Goal: Information Seeking & Learning: Understand process/instructions

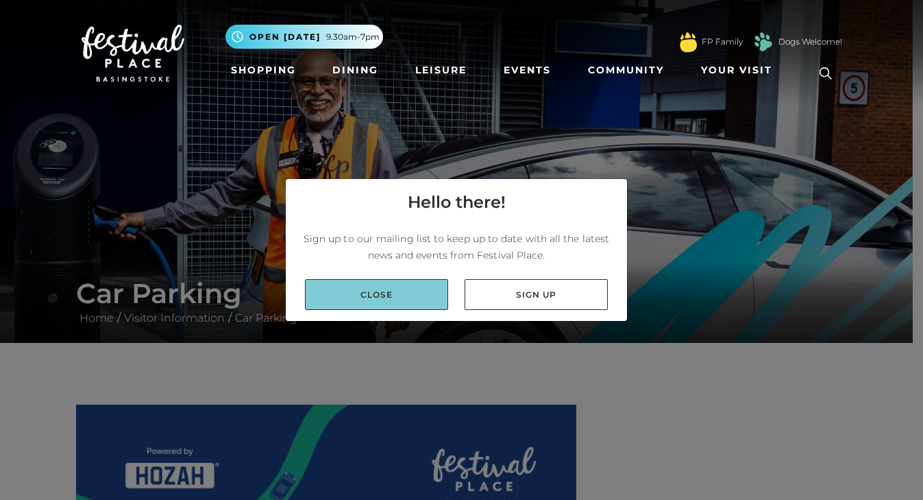
click at [373, 298] on link "Close" at bounding box center [376, 294] width 143 height 31
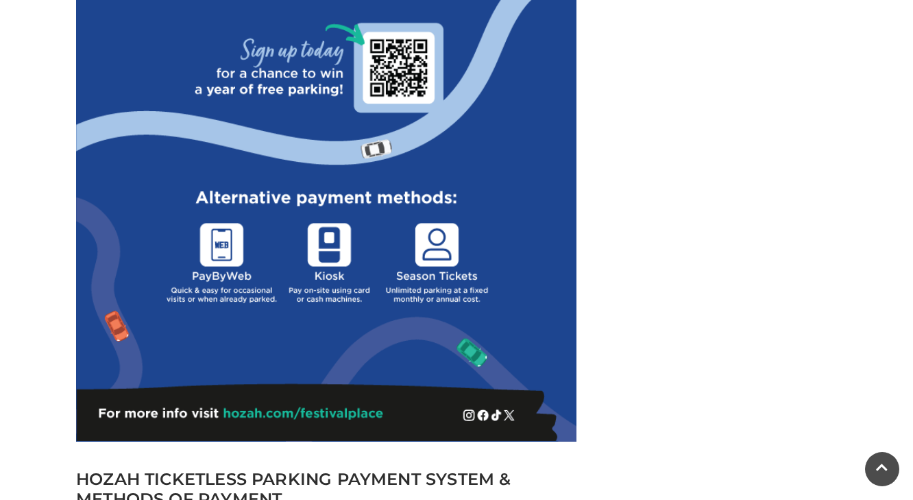
scroll to position [1021, 0]
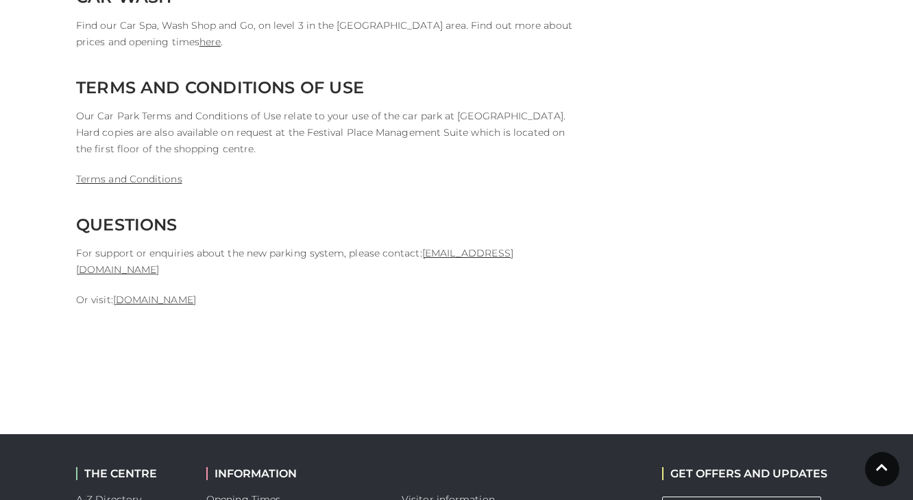
scroll to position [3368, 0]
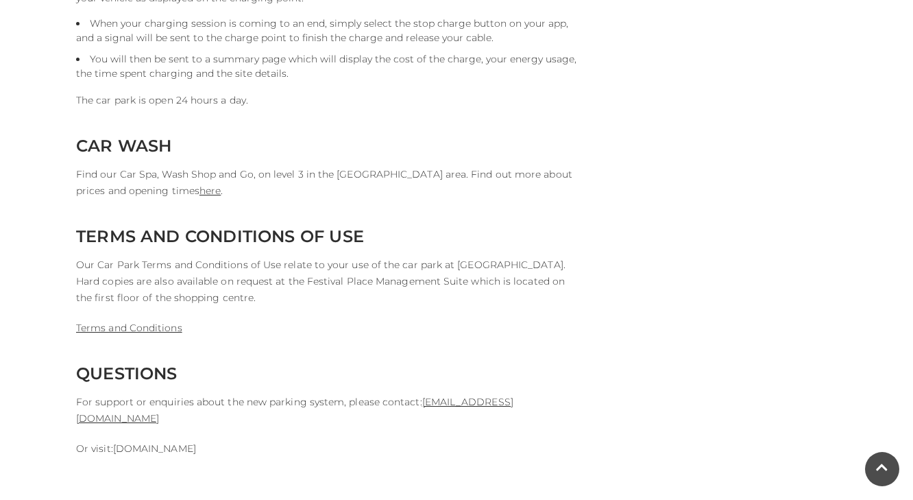
click at [153, 442] on link "[DOMAIN_NAME]" at bounding box center [154, 448] width 83 height 12
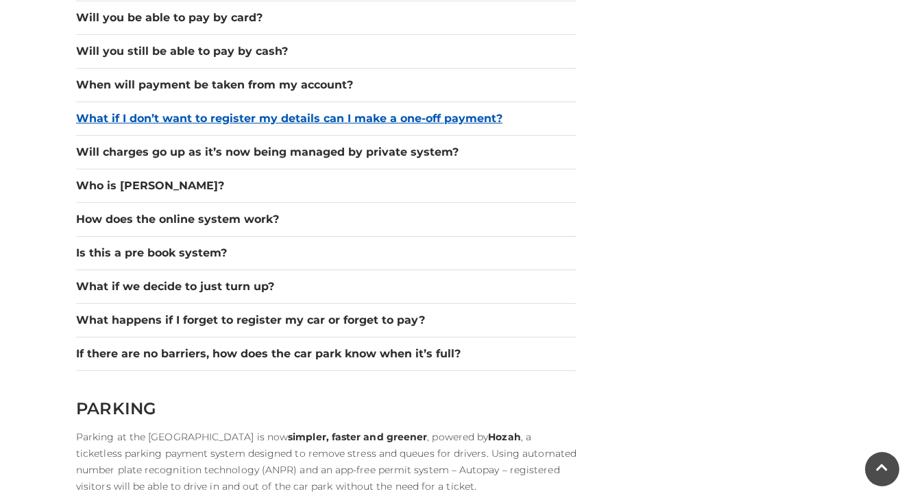
scroll to position [2080, 0]
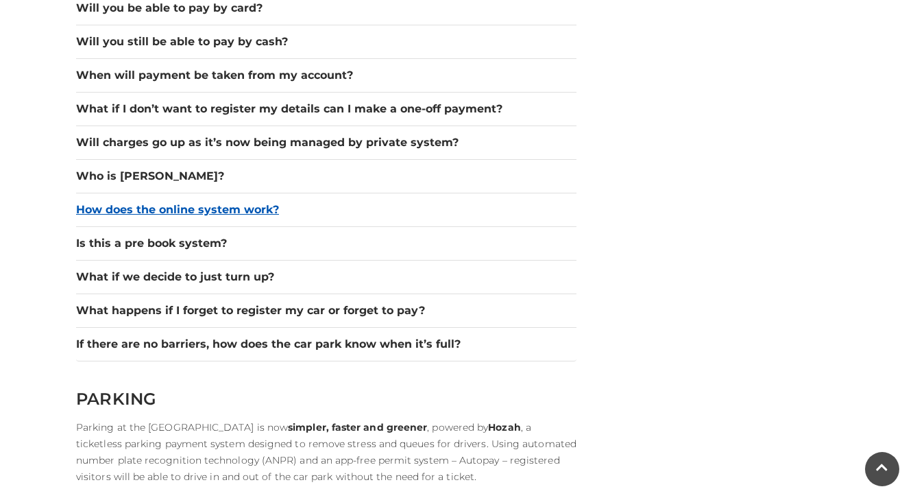
click at [143, 205] on button "How does the online system work?" at bounding box center [326, 209] width 500 height 16
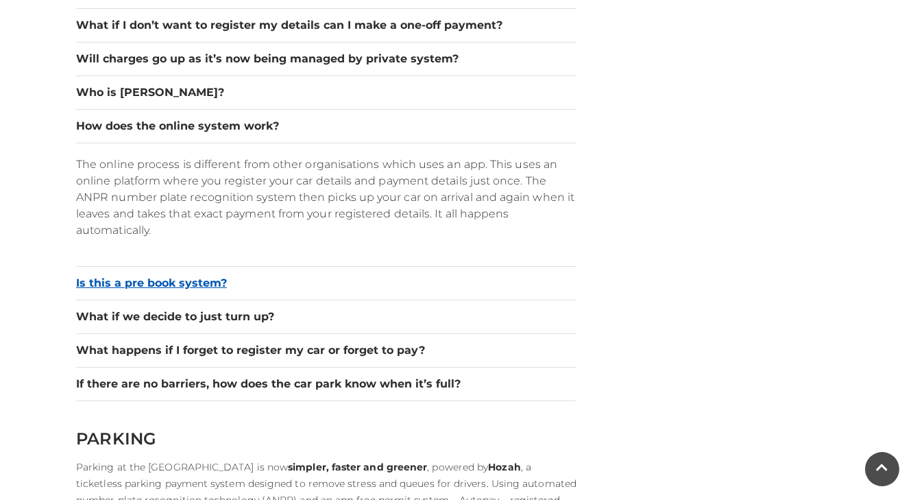
scroll to position [2166, 0]
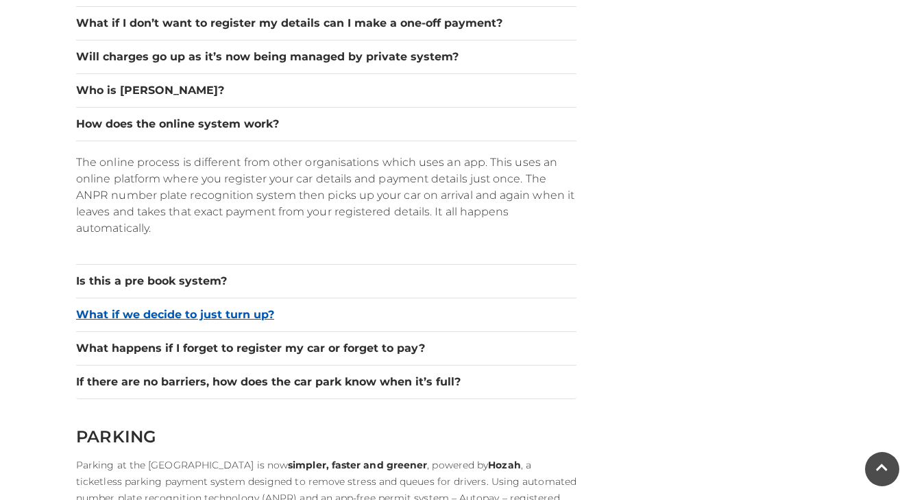
click at [245, 311] on button "What if we decide to just turn up?" at bounding box center [326, 314] width 500 height 16
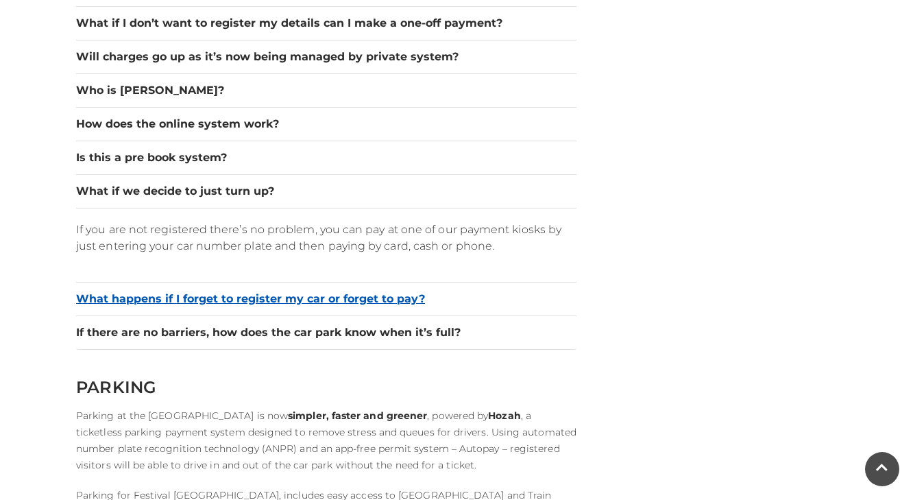
click at [160, 296] on button "What happens if I forget to register my car or forget to pay?" at bounding box center [326, 299] width 500 height 16
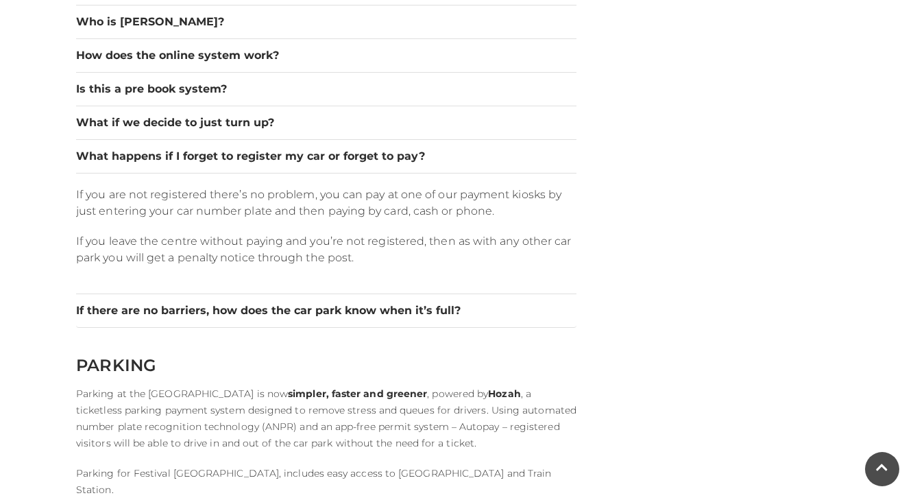
scroll to position [2236, 0]
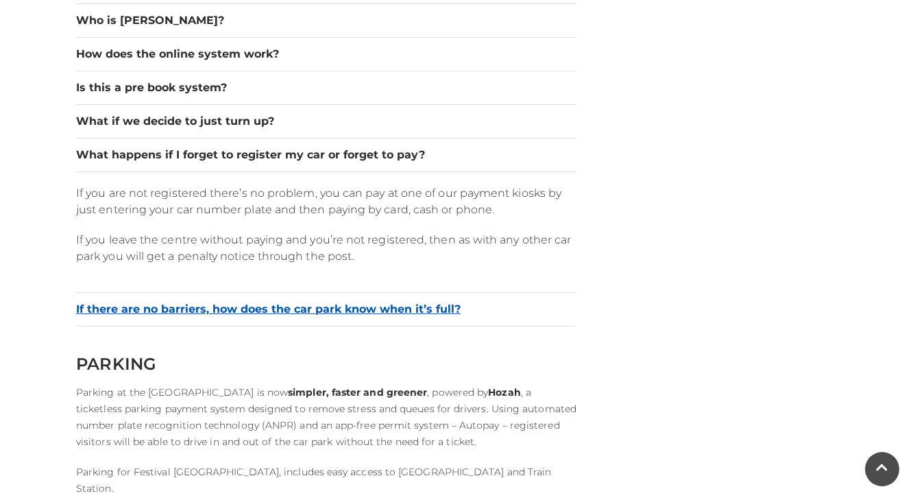
click at [256, 307] on button "If there are no barriers, how does the car park know when it’s full?" at bounding box center [326, 309] width 500 height 16
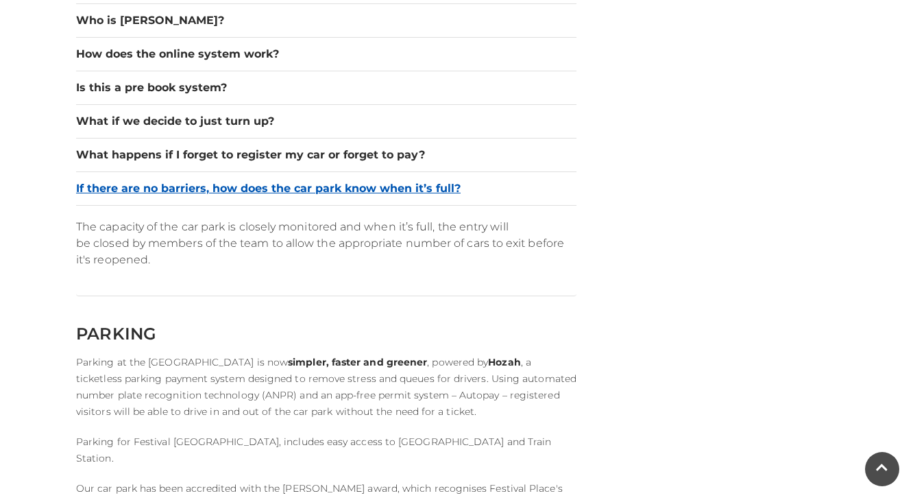
click at [205, 187] on button "If there are no barriers, how does the car park know when it’s full?" at bounding box center [326, 188] width 500 height 16
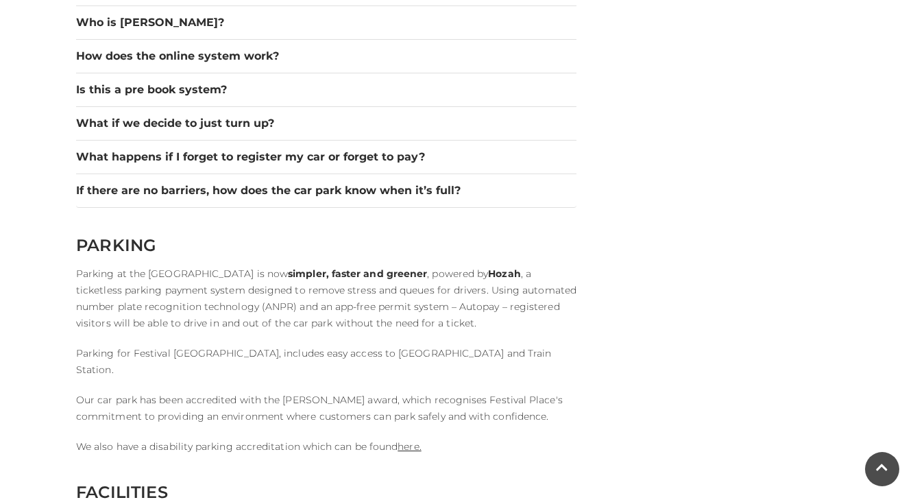
scroll to position [2233, 0]
click at [146, 151] on button "What happens if I forget to register my car or forget to pay?" at bounding box center [326, 157] width 500 height 16
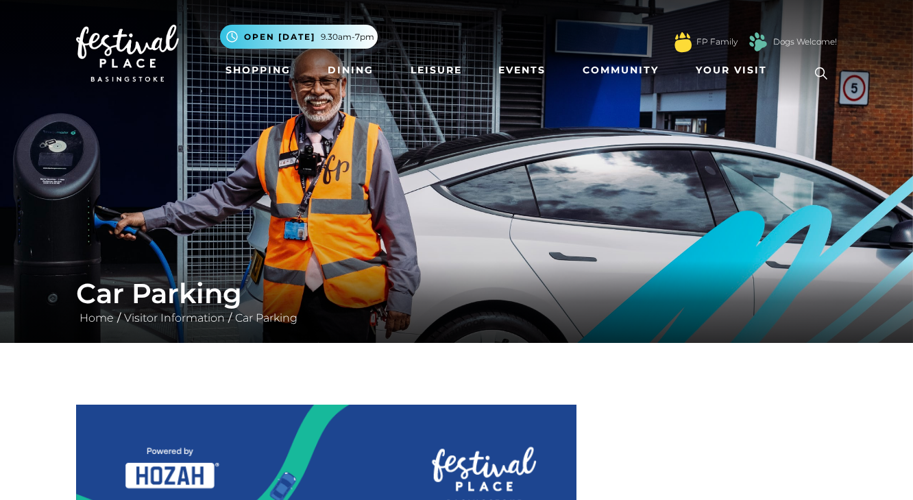
scroll to position [0, 0]
